Goal: Complete application form

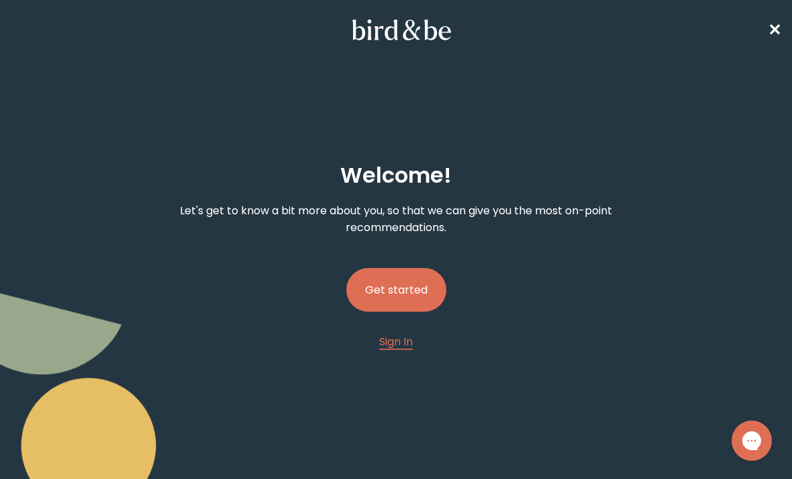
click at [426, 294] on button "Get started" at bounding box center [396, 290] width 100 height 44
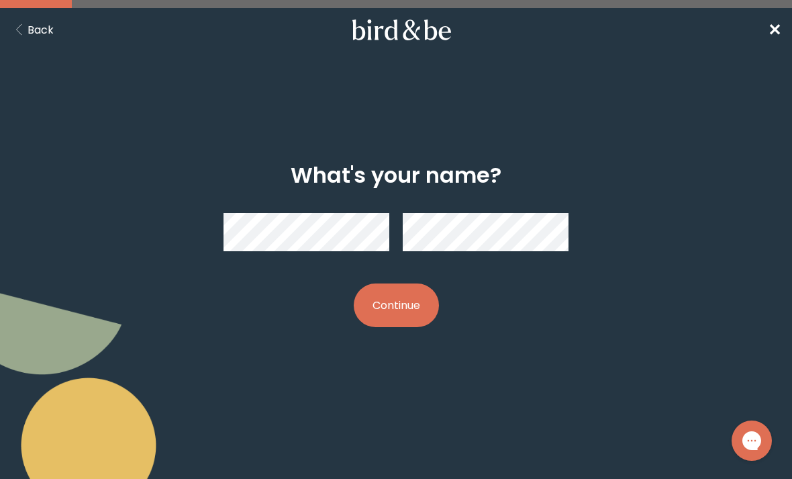
click at [402, 306] on button "Continue" at bounding box center [396, 305] width 85 height 44
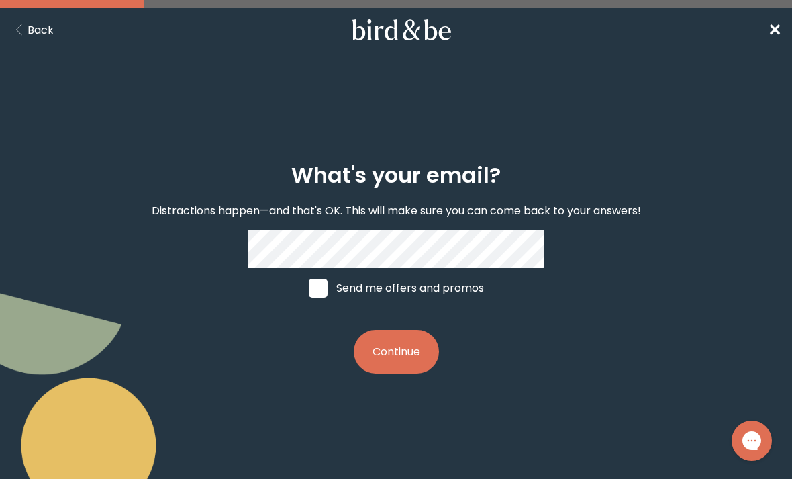
click at [418, 371] on button "Continue" at bounding box center [396, 352] width 85 height 44
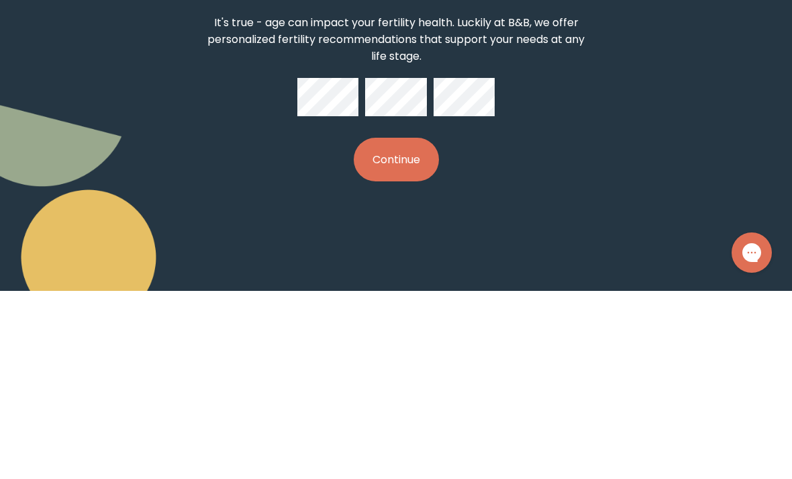
click at [405, 326] on button "Continue" at bounding box center [396, 348] width 85 height 44
click at [408, 326] on button "Continue" at bounding box center [396, 348] width 85 height 44
click at [392, 326] on button "Continue" at bounding box center [396, 348] width 85 height 44
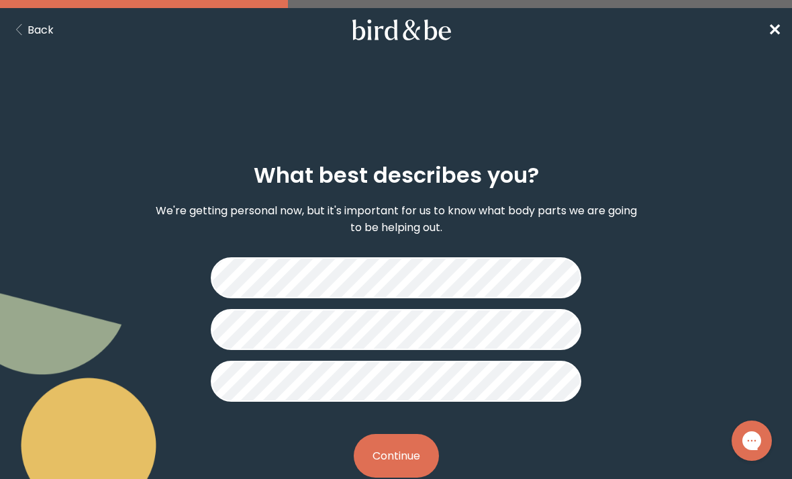
click at [408, 451] on button "Continue" at bounding box center [396, 456] width 85 height 44
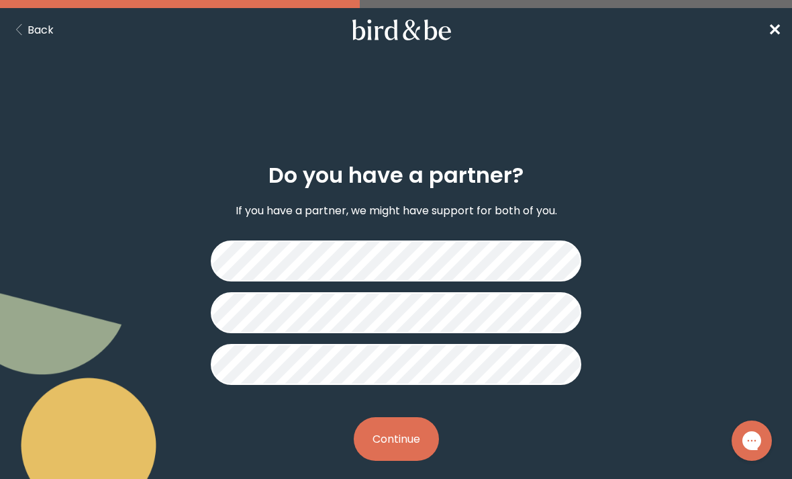
click at [404, 447] on button "Continue" at bounding box center [396, 439] width 85 height 44
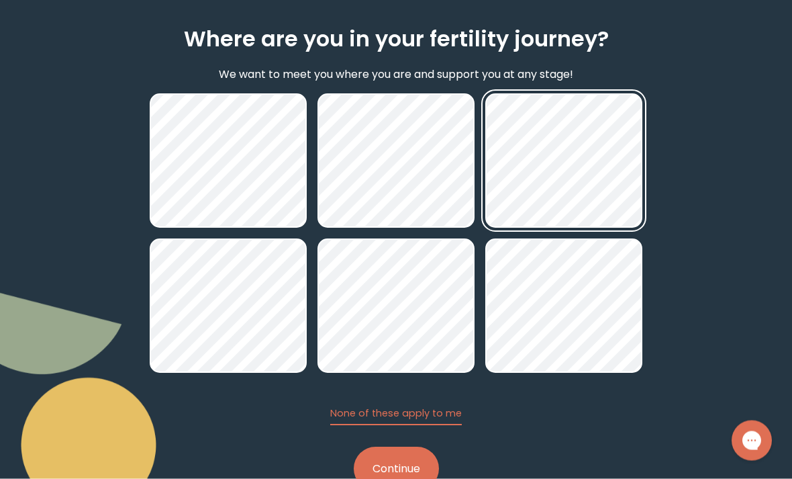
scroll to position [140, 0]
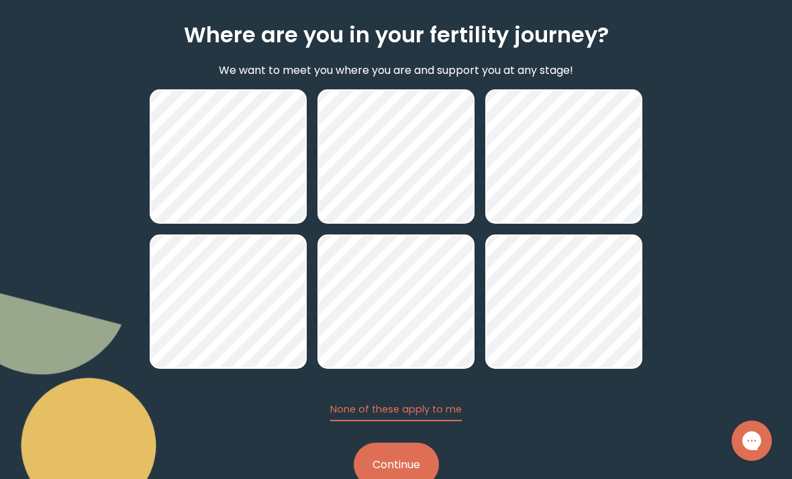
click at [406, 471] on button "Continue" at bounding box center [396, 464] width 85 height 44
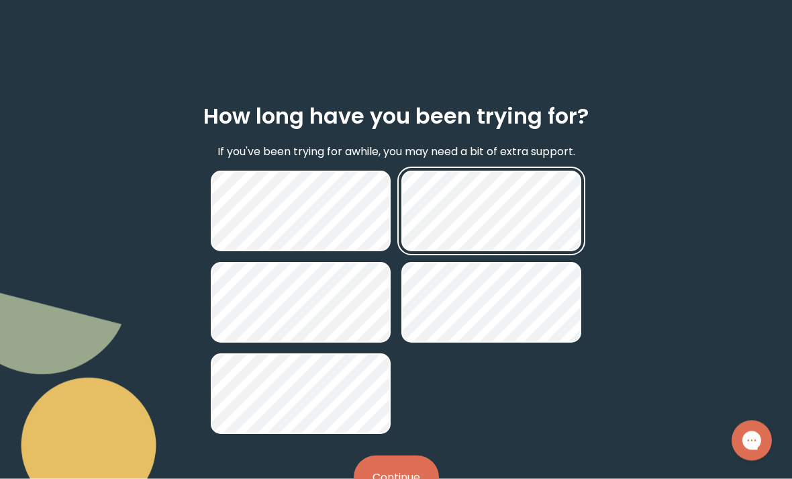
scroll to position [70, 0]
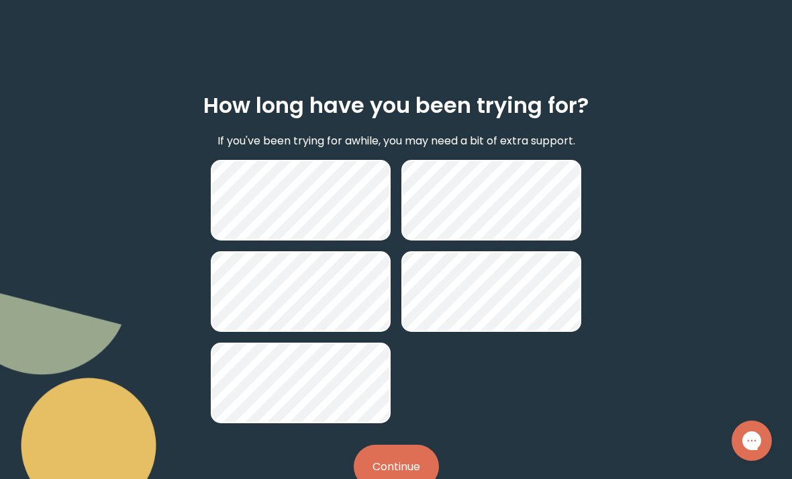
click at [409, 471] on button "Continue" at bounding box center [396, 467] width 85 height 44
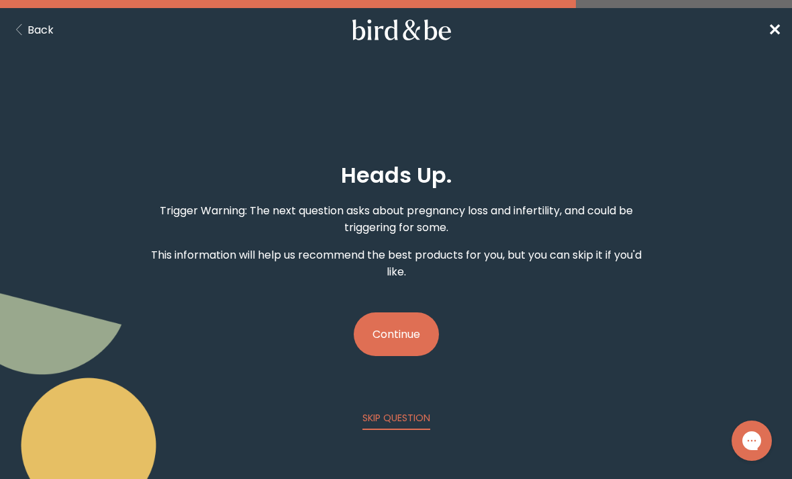
click at [420, 334] on button "Continue" at bounding box center [396, 334] width 85 height 44
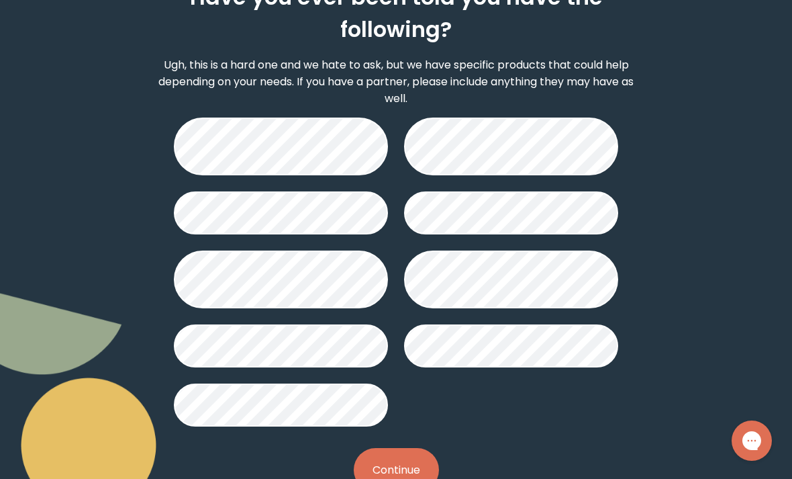
scroll to position [183, 0]
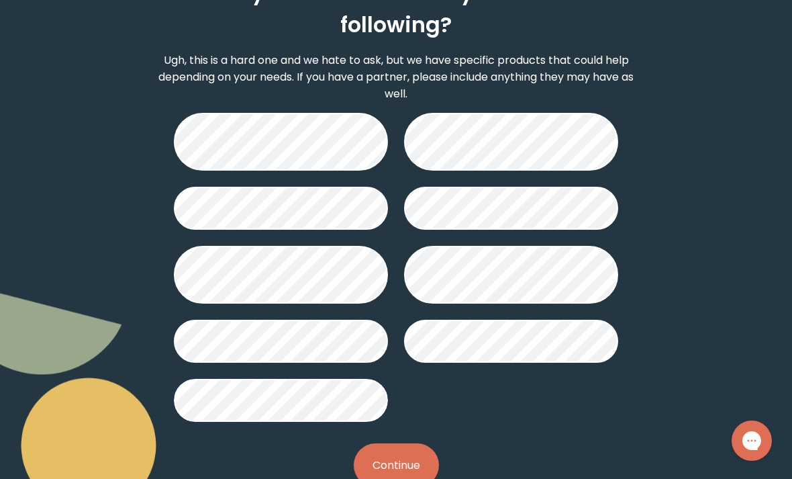
click at [393, 478] on button "Continue" at bounding box center [396, 465] width 85 height 44
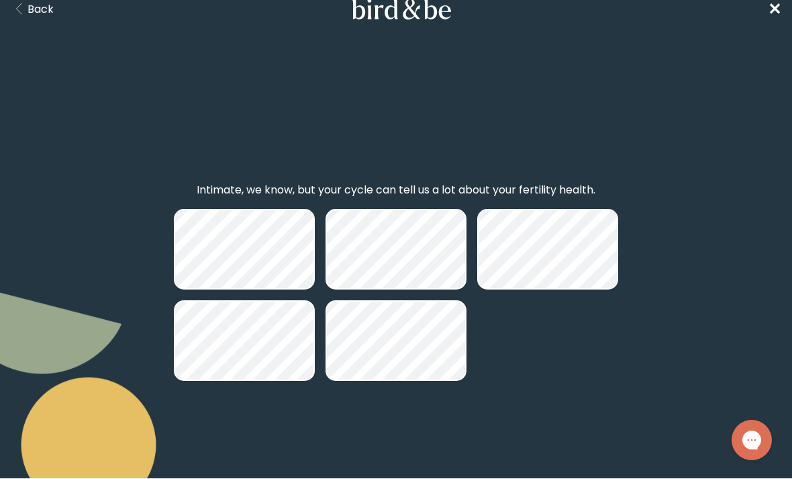
scroll to position [21, 0]
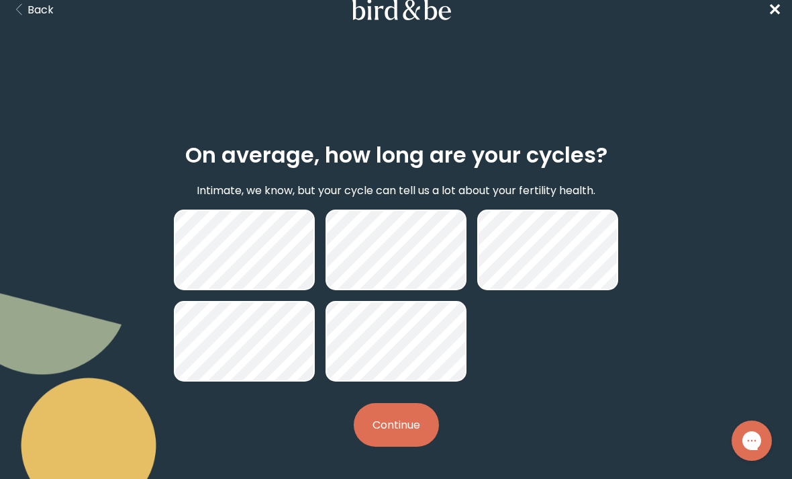
click at [392, 434] on button "Continue" at bounding box center [396, 425] width 85 height 44
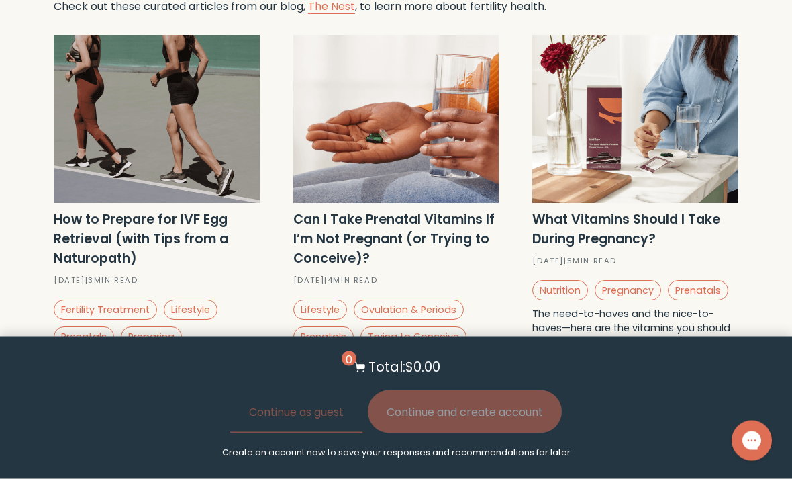
scroll to position [4532, 0]
